Goal: Task Accomplishment & Management: Manage account settings

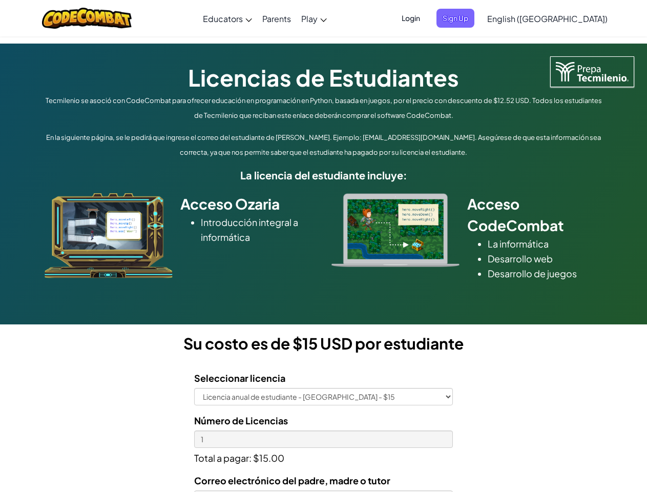
click at [324, 246] on div at bounding box center [396, 230] width 144 height 74
click at [426, 18] on span "Login" at bounding box center [411, 18] width 31 height 19
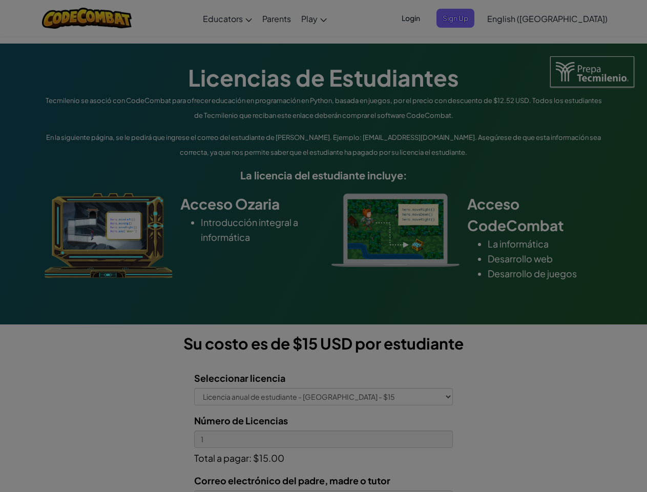
click at [473, 18] on div at bounding box center [323, 246] width 647 height 492
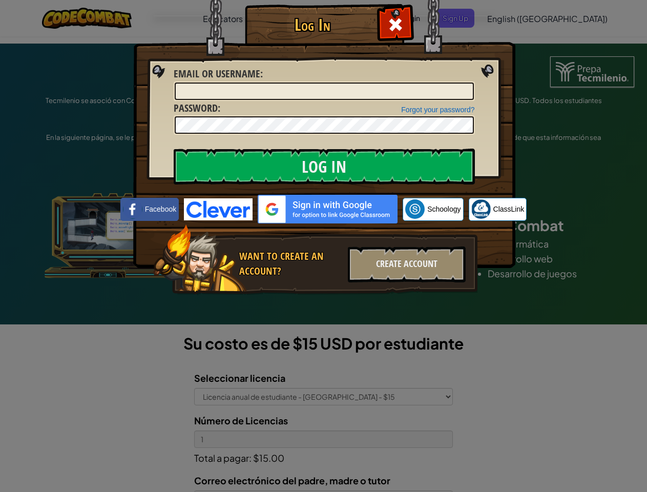
click at [518, 18] on div "Log In Unknown Error Email or Username : Forgot your password? Password : Log I…" at bounding box center [323, 246] width 647 height 492
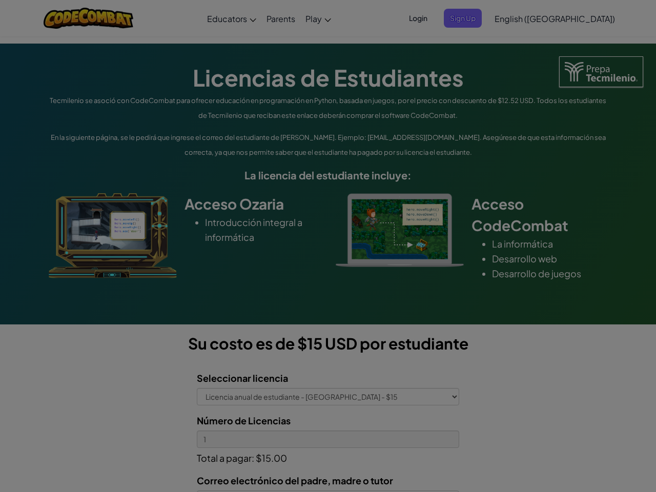
click at [518, 18] on div "Log In Unknown Error Email or Username : Forgot your password? Password : Log I…" at bounding box center [328, 246] width 656 height 492
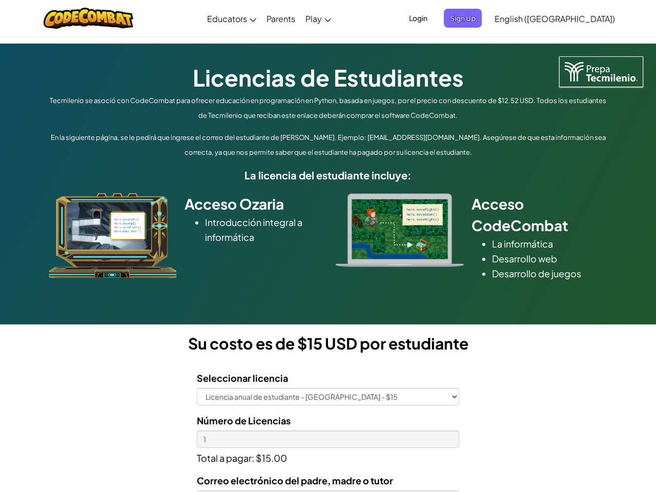
click at [573, 18] on div at bounding box center [328, 246] width 656 height 492
